Goal: Information Seeking & Learning: Find specific page/section

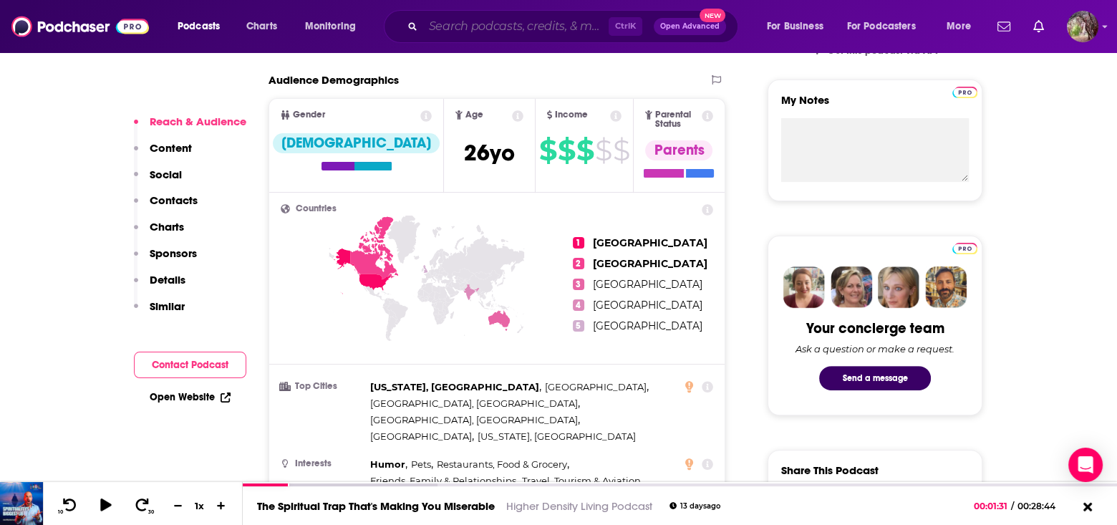
click at [481, 30] on input "Search podcasts, credits, & more..." at bounding box center [516, 26] width 186 height 23
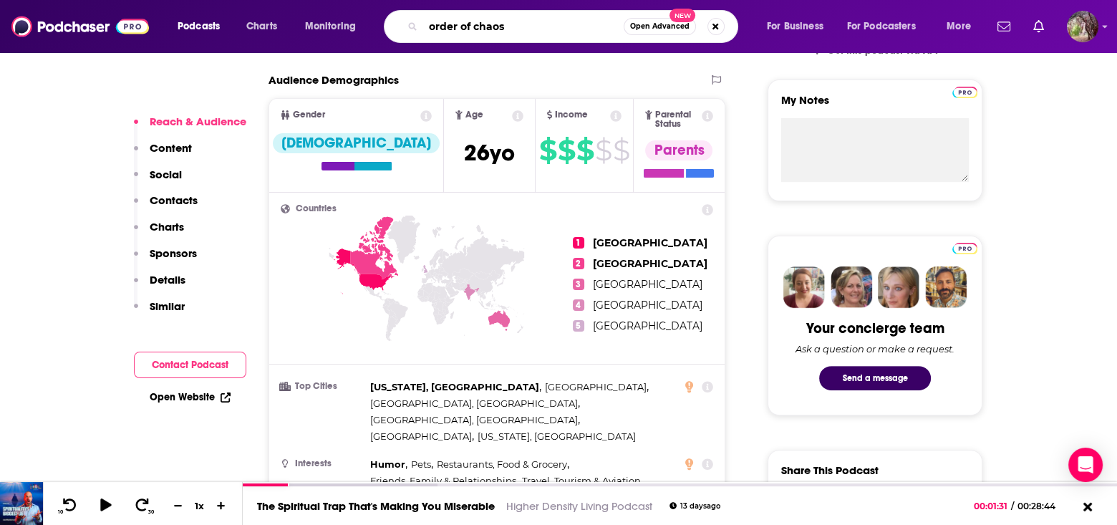
type input "order of chaos"
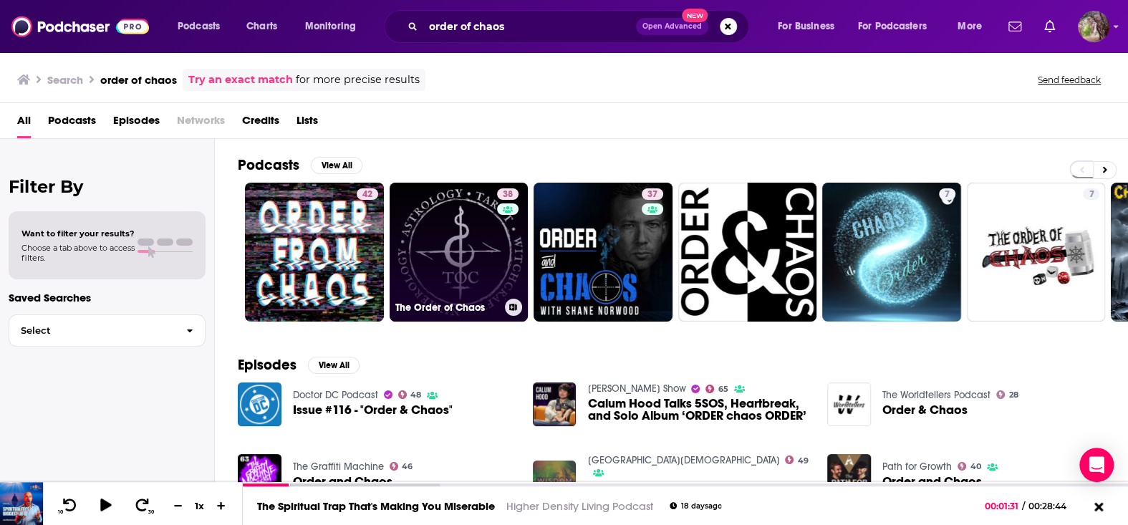
click at [474, 260] on link "38 The Order of Chaos" at bounding box center [459, 252] width 139 height 139
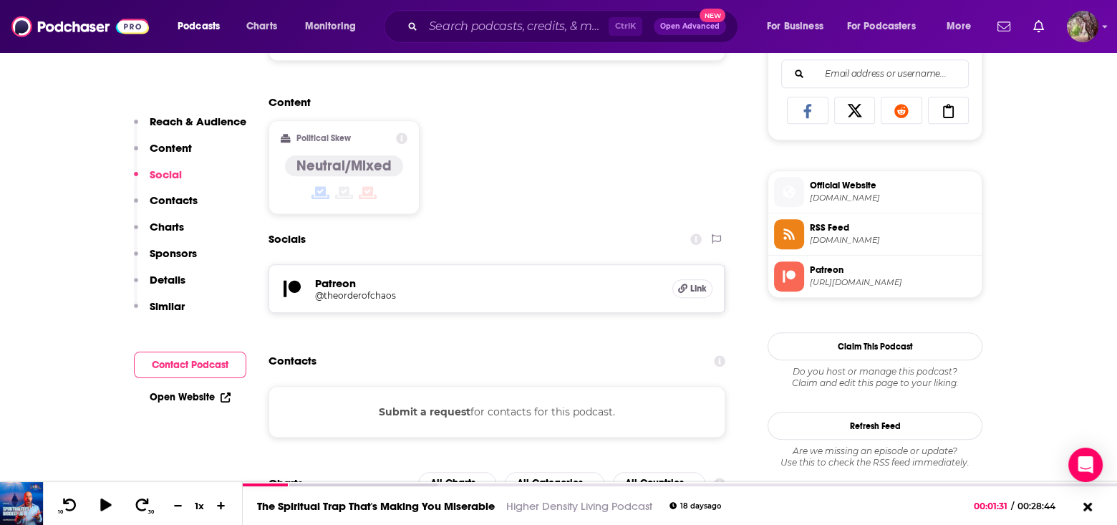
scroll to position [931, 0]
click at [824, 186] on span "Official Website" at bounding box center [893, 184] width 166 height 13
